Goal: Information Seeking & Learning: Learn about a topic

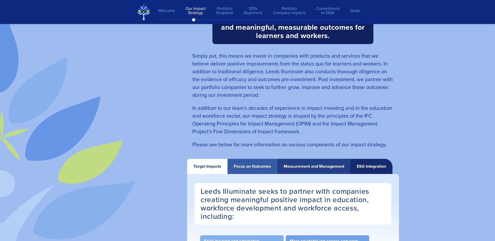
scroll to position [887, 0]
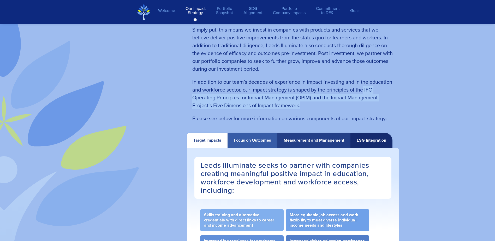
drag, startPoint x: 364, startPoint y: 90, endPoint x: 375, endPoint y: 106, distance: 19.1
click at [375, 106] on p "In addition to our team’s decades of experience in impact investing and in the …" at bounding box center [292, 93] width 201 height 31
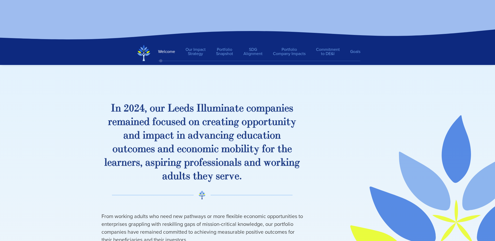
scroll to position [215, 0]
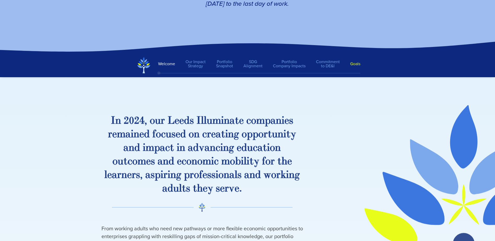
click at [356, 62] on link "Goals" at bounding box center [352, 63] width 15 height 9
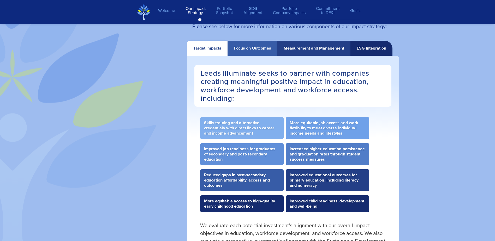
scroll to position [970, 0]
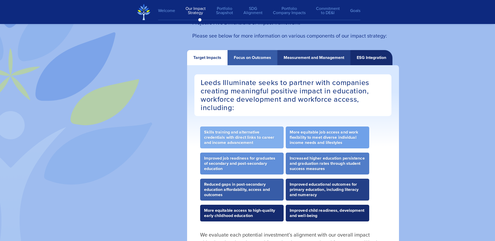
click at [266, 54] on div "Focus on Outcomes" at bounding box center [253, 57] width 50 height 15
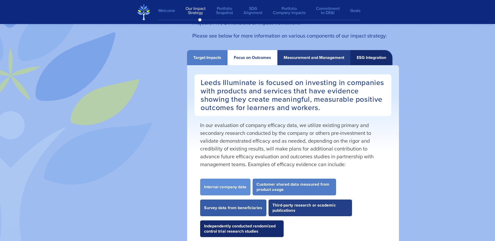
click at [312, 56] on div "Measurement and Management" at bounding box center [314, 57] width 61 height 5
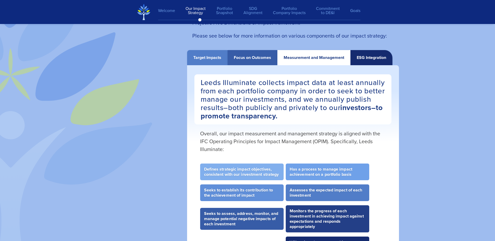
click at [374, 62] on div "ESG Integration" at bounding box center [371, 57] width 42 height 15
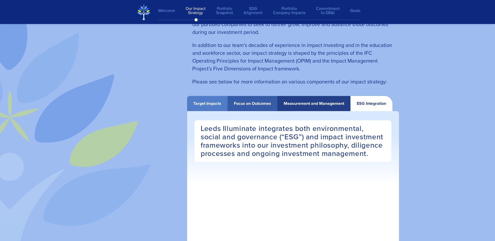
scroll to position [865, 0]
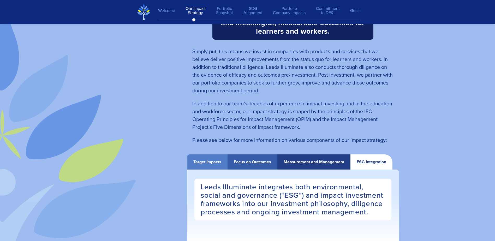
click at [254, 165] on div "Focus on Outcomes" at bounding box center [253, 161] width 50 height 15
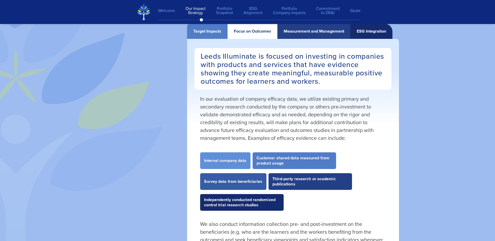
scroll to position [996, 0]
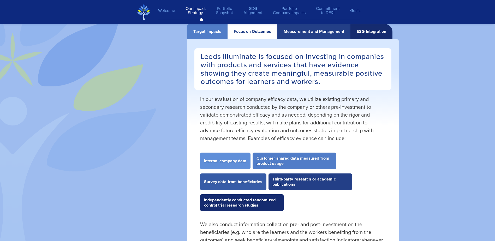
click at [212, 30] on div at bounding box center [259, 29] width 202 height 10
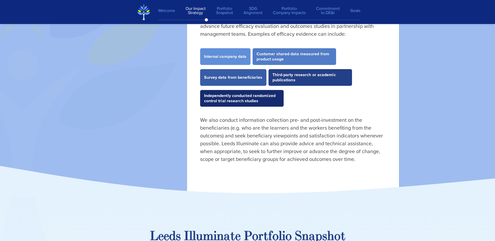
scroll to position [970, 0]
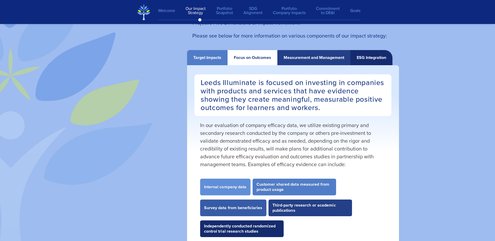
click at [214, 63] on div "Target Impacts" at bounding box center [207, 57] width 40 height 15
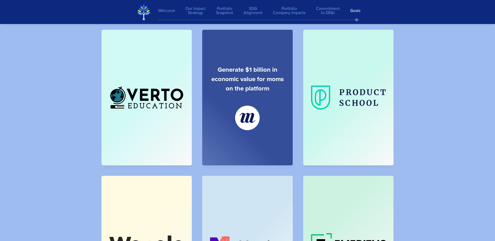
scroll to position [7362, 0]
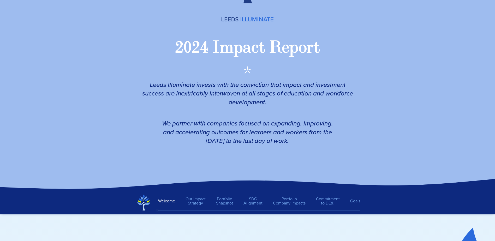
scroll to position [183, 0]
